Goal: Task Accomplishment & Management: Use online tool/utility

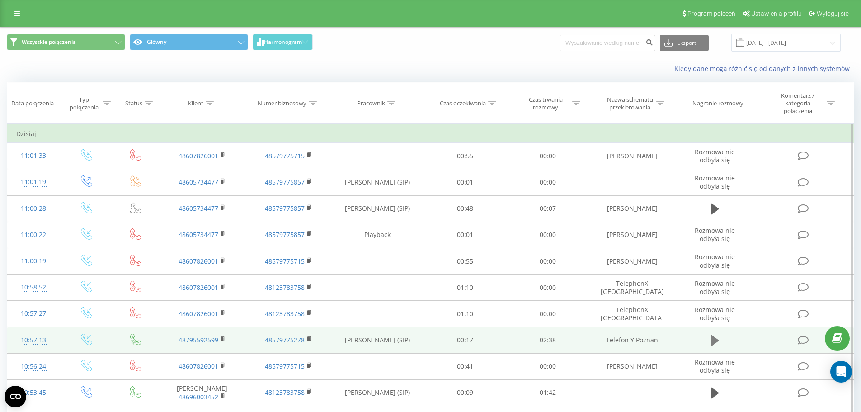
click at [719, 343] on icon at bounding box center [715, 340] width 8 height 13
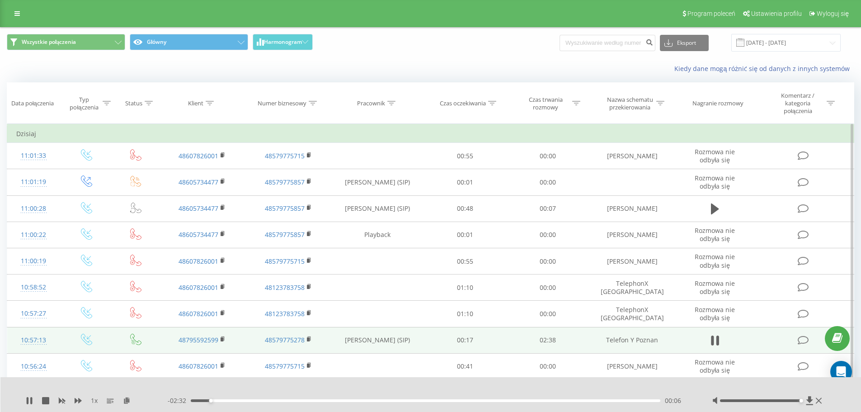
drag, startPoint x: 762, startPoint y: 400, endPoint x: 175, endPoint y: 382, distance: 587.4
click at [809, 400] on div at bounding box center [768, 400] width 112 height 9
click at [201, 401] on div "00:07" at bounding box center [426, 400] width 470 height 3
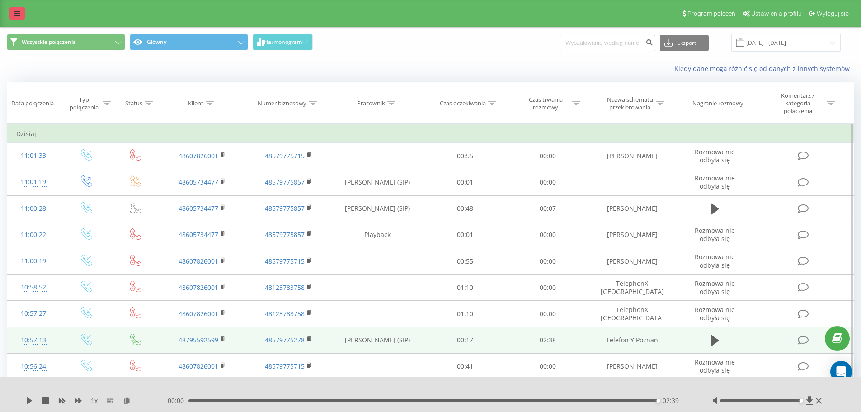
click at [17, 11] on icon at bounding box center [16, 13] width 5 height 6
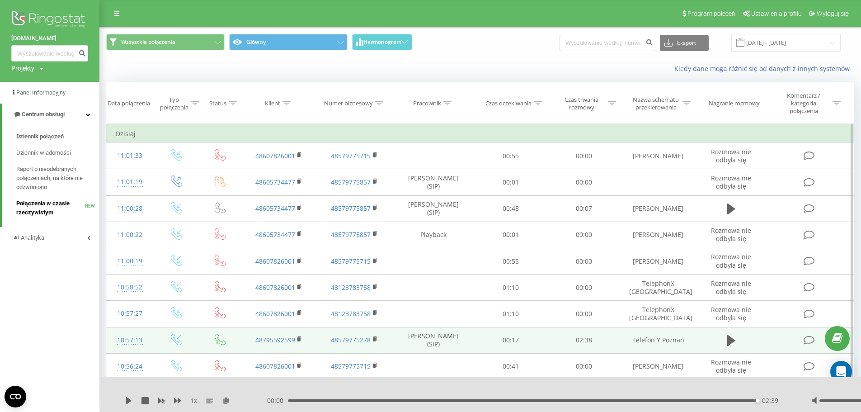
click at [29, 209] on span "Połączenia w czasie rzeczywistym" at bounding box center [50, 208] width 69 height 18
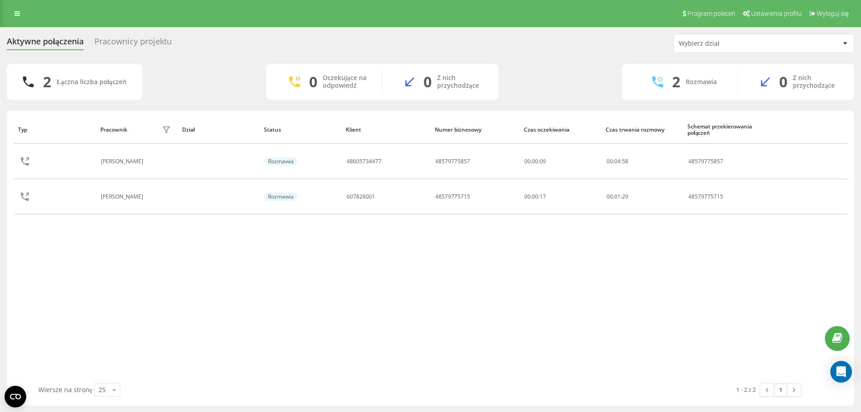
drag, startPoint x: 12, startPoint y: 13, endPoint x: 24, endPoint y: 23, distance: 15.1
click at [12, 13] on link at bounding box center [17, 13] width 16 height 13
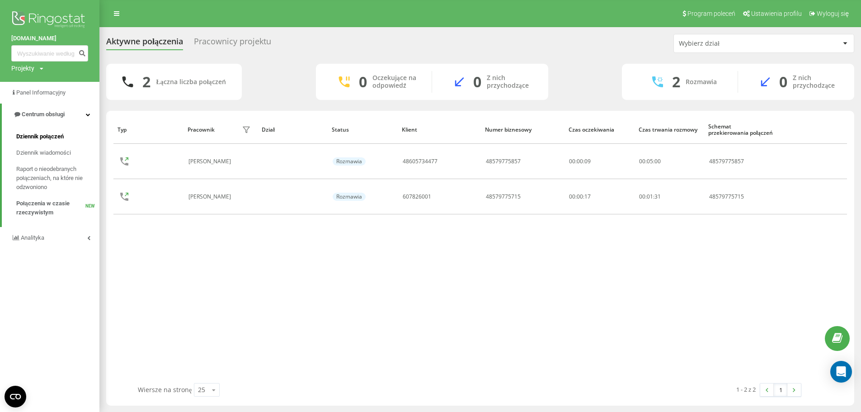
click at [49, 133] on span "Dziennik połączeń" at bounding box center [39, 136] width 47 height 9
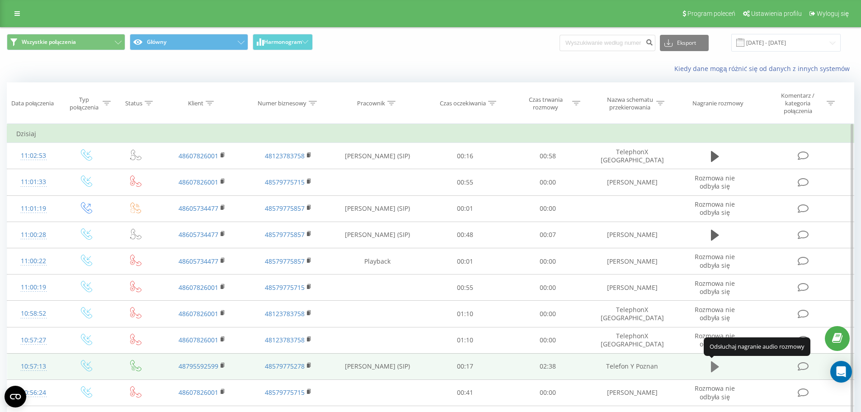
click at [717, 365] on icon at bounding box center [715, 366] width 8 height 13
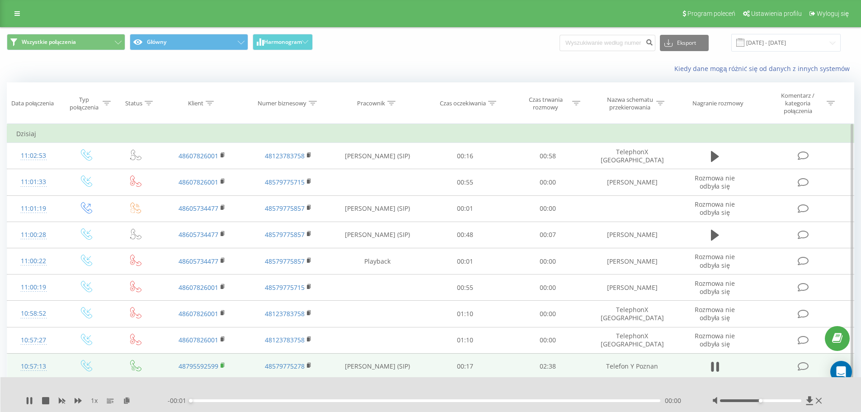
click at [222, 366] on rect at bounding box center [222, 365] width 3 height 4
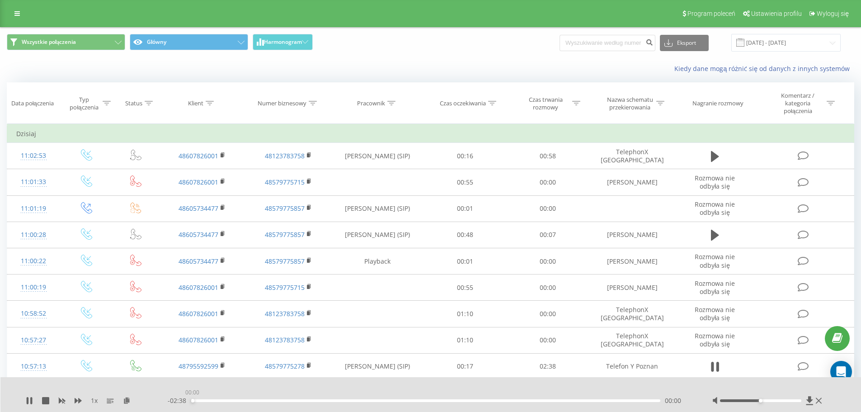
click at [192, 401] on div "00:00" at bounding box center [426, 400] width 470 height 3
drag, startPoint x: 761, startPoint y: 402, endPoint x: 341, endPoint y: 391, distance: 419.6
click at [782, 399] on div at bounding box center [768, 400] width 112 height 9
click at [198, 401] on div "00:11" at bounding box center [426, 400] width 470 height 3
drag, startPoint x: 753, startPoint y: 400, endPoint x: 406, endPoint y: 386, distance: 347.0
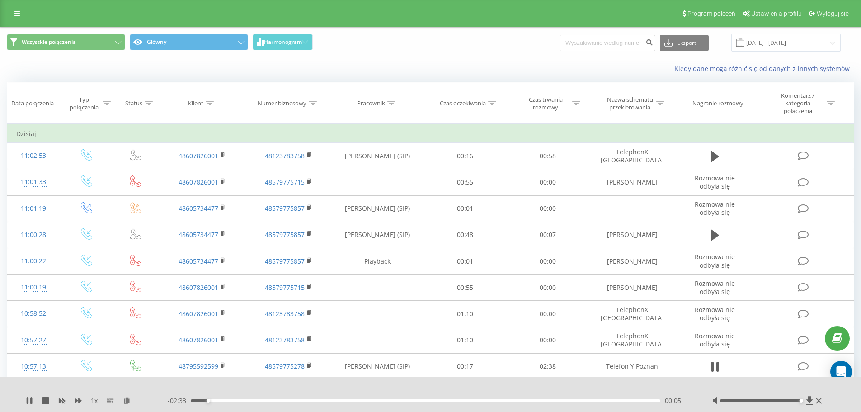
click at [776, 396] on div at bounding box center [768, 400] width 112 height 9
click at [198, 400] on div "00:02" at bounding box center [426, 400] width 470 height 3
click at [197, 400] on div "00:02" at bounding box center [426, 400] width 470 height 3
drag, startPoint x: 744, startPoint y: 400, endPoint x: 826, endPoint y: 398, distance: 82.3
click at [826, 398] on div "1 x - 02:03 00:35 00:35" at bounding box center [430, 394] width 861 height 35
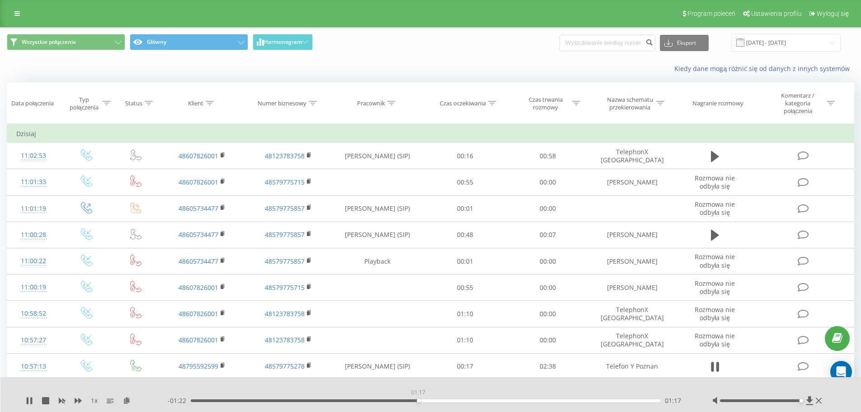
click at [418, 401] on div "01:17" at bounding box center [426, 400] width 470 height 3
click at [444, 399] on div "01:26" at bounding box center [426, 400] width 470 height 3
click at [458, 401] on div "01:26" at bounding box center [426, 400] width 470 height 3
click at [484, 401] on div "01:31" at bounding box center [426, 400] width 470 height 3
click at [500, 400] on div "01:41" at bounding box center [426, 400] width 470 height 3
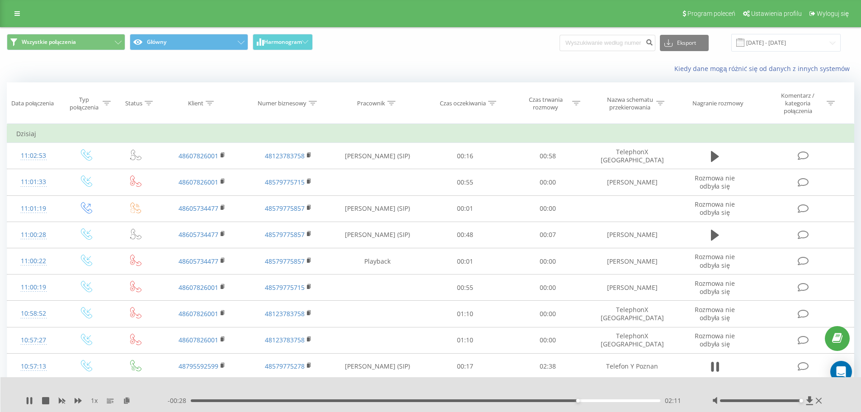
click at [592, 401] on div "02:11" at bounding box center [426, 400] width 470 height 3
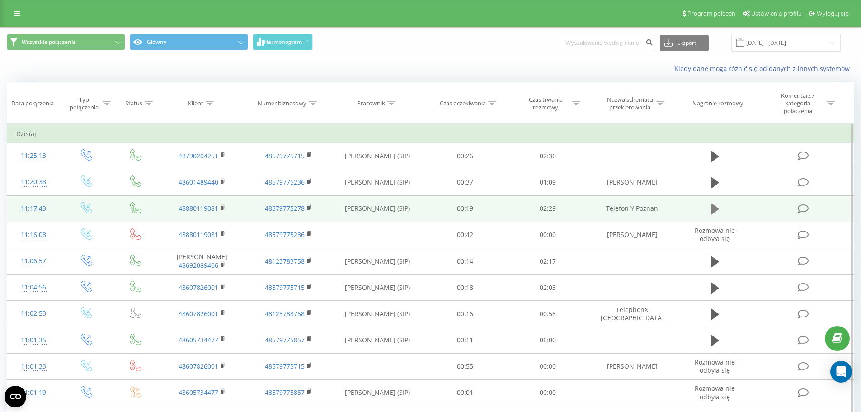
click at [713, 208] on icon at bounding box center [715, 208] width 8 height 11
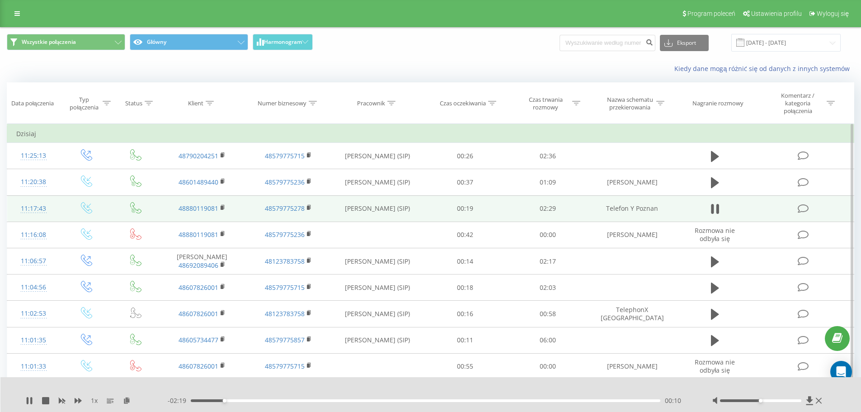
click at [195, 400] on div "00:10" at bounding box center [426, 400] width 470 height 3
drag, startPoint x: 759, startPoint y: 400, endPoint x: 806, endPoint y: 404, distance: 47.2
click at [806, 404] on div at bounding box center [768, 400] width 112 height 9
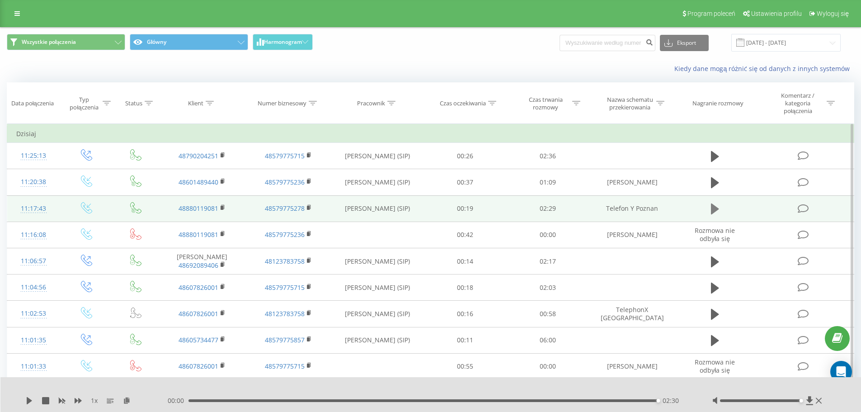
click at [718, 209] on icon at bounding box center [715, 208] width 8 height 11
click at [712, 208] on icon at bounding box center [715, 208] width 8 height 11
click at [27, 400] on icon at bounding box center [29, 400] width 5 height 7
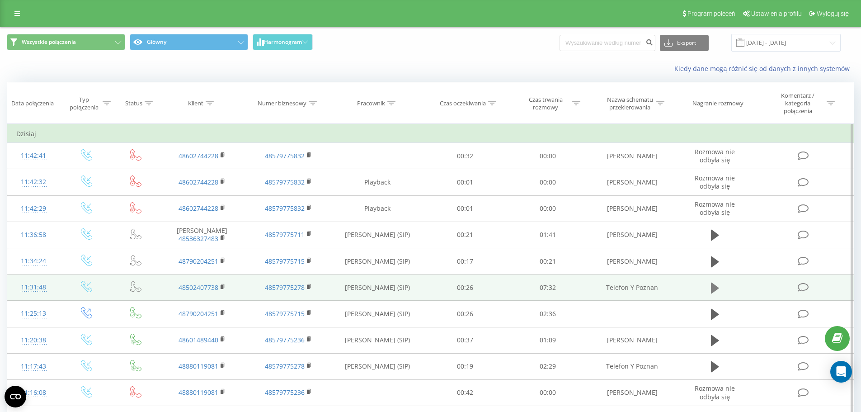
click at [714, 288] on icon at bounding box center [715, 287] width 8 height 11
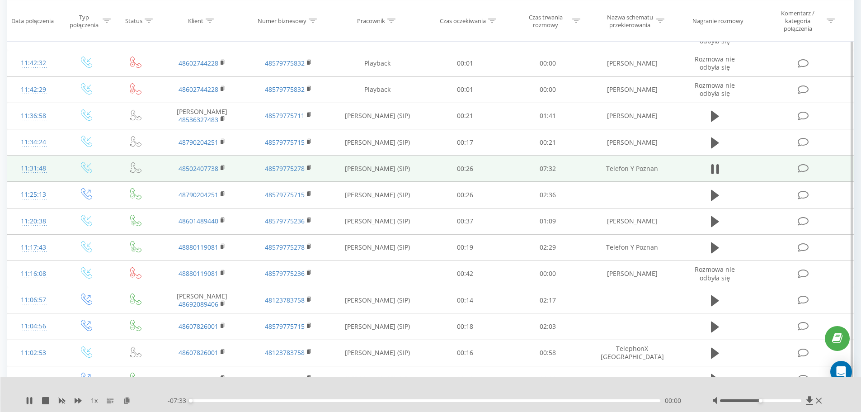
scroll to position [136, 0]
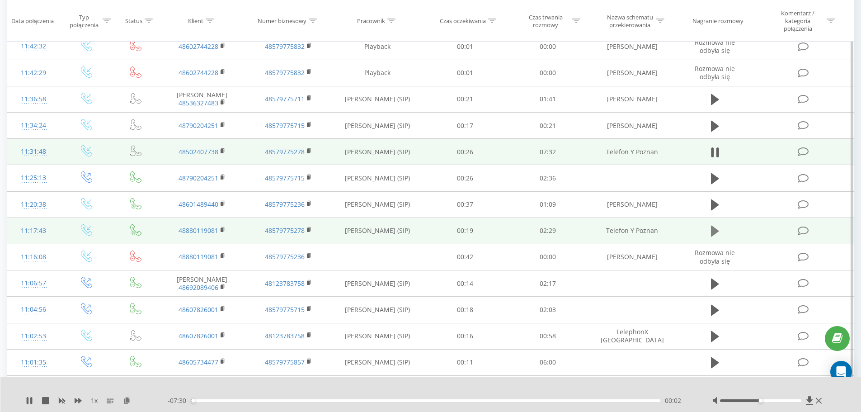
click at [717, 233] on icon at bounding box center [715, 231] width 8 height 13
click at [274, 401] on div "00:26" at bounding box center [426, 400] width 470 height 3
drag, startPoint x: 762, startPoint y: 400, endPoint x: 810, endPoint y: 400, distance: 48.8
click at [810, 400] on div at bounding box center [768, 400] width 112 height 9
click at [299, 400] on div "00:34" at bounding box center [426, 400] width 470 height 3
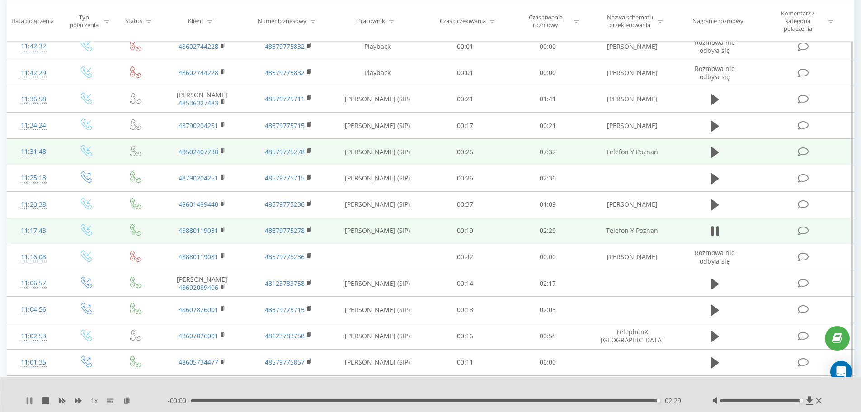
click at [30, 399] on icon at bounding box center [29, 400] width 7 height 7
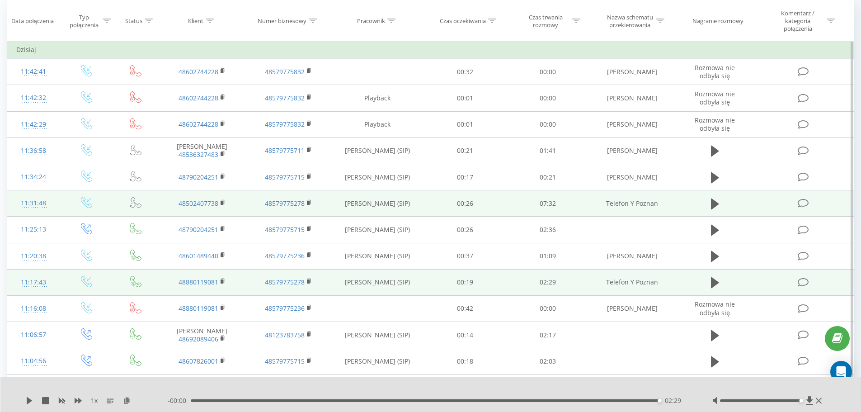
scroll to position [0, 0]
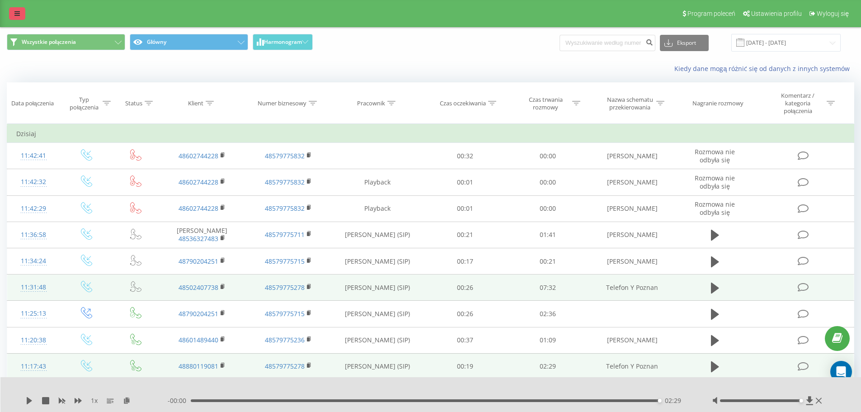
click at [21, 8] on link at bounding box center [17, 13] width 16 height 13
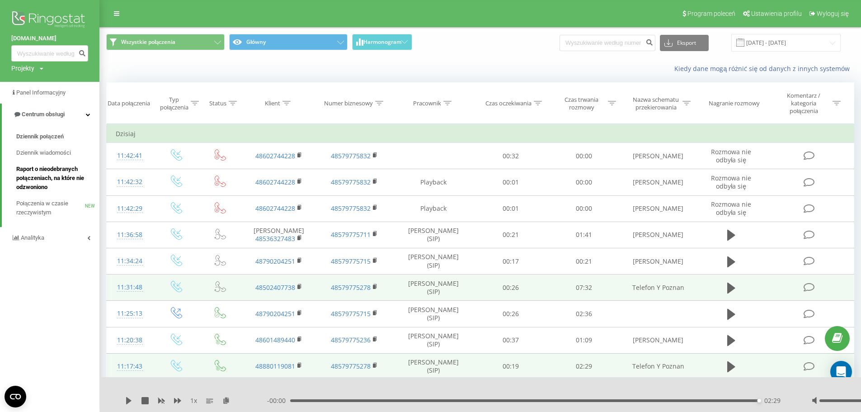
click at [70, 169] on span "Raport o nieodebranych połączeniach, na które nie odzwoniono" at bounding box center [55, 178] width 79 height 27
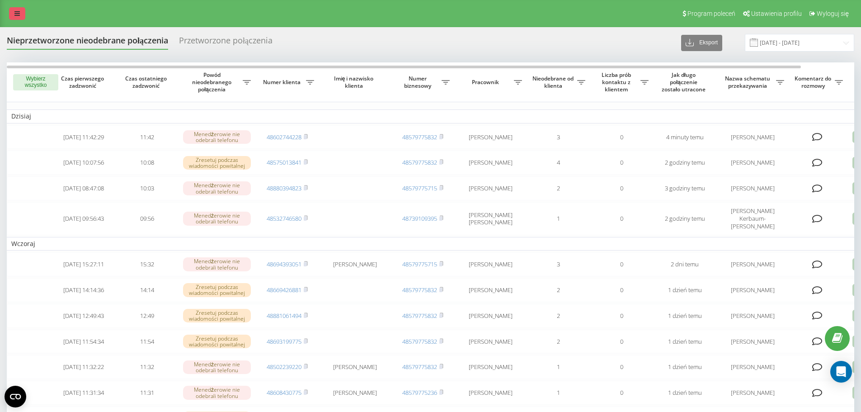
click at [16, 15] on icon at bounding box center [16, 13] width 5 height 6
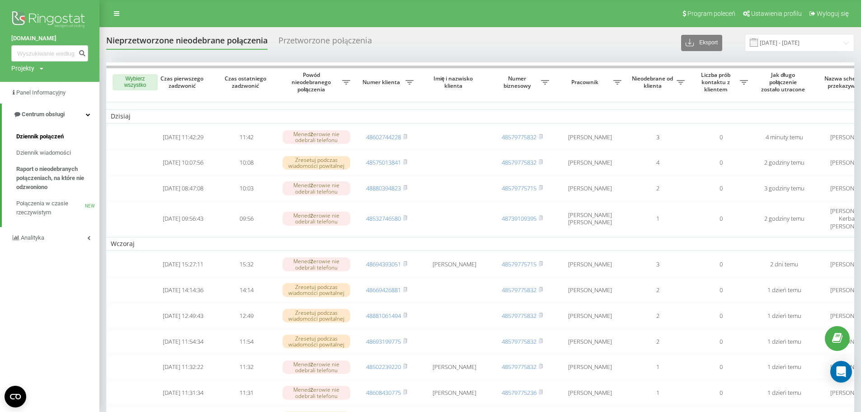
click at [55, 130] on link "Dziennik połączeń" at bounding box center [57, 136] width 83 height 16
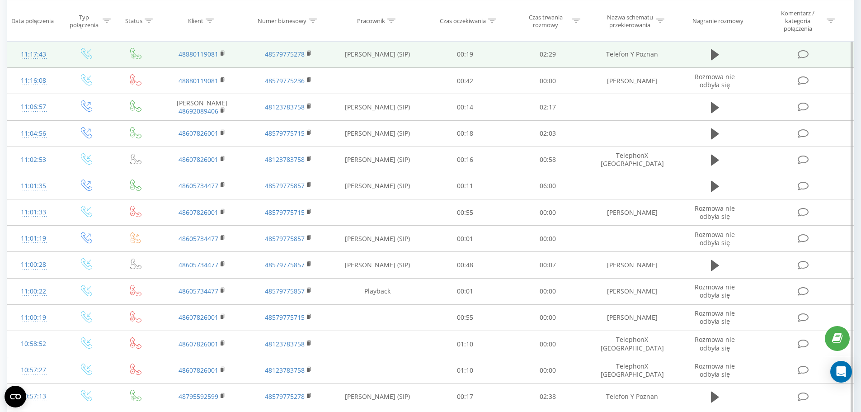
scroll to position [362, 0]
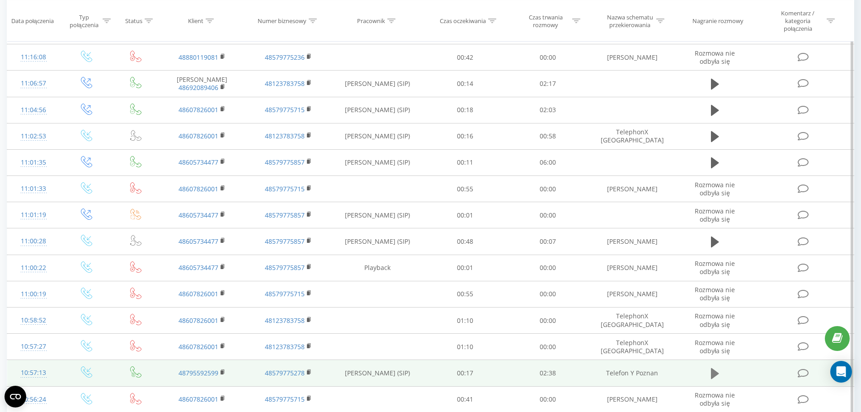
click at [713, 375] on icon at bounding box center [715, 373] width 8 height 11
